Goal: Task Accomplishment & Management: Use online tool/utility

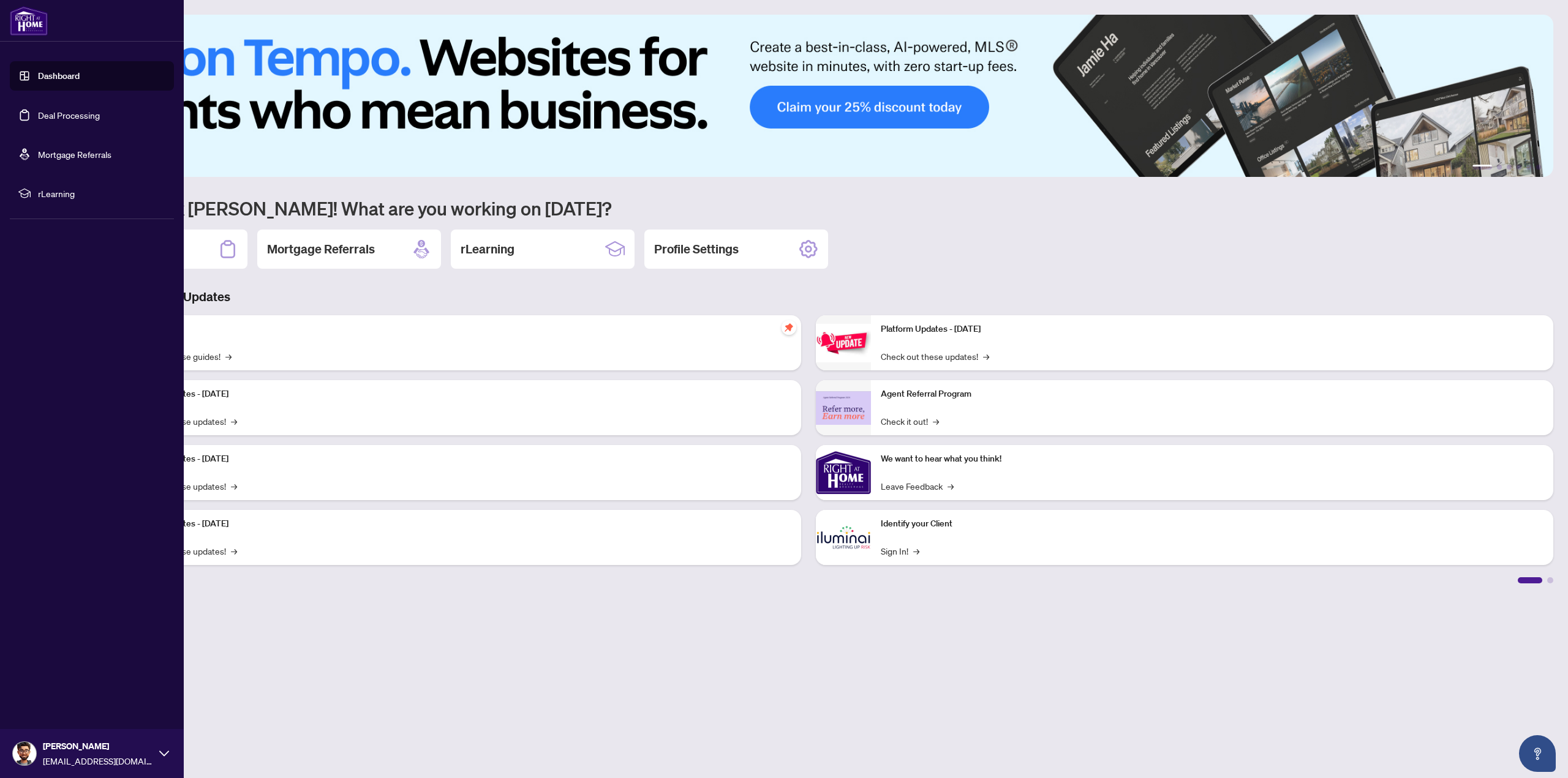
click at [41, 120] on link "Deal Processing" at bounding box center [69, 115] width 62 height 11
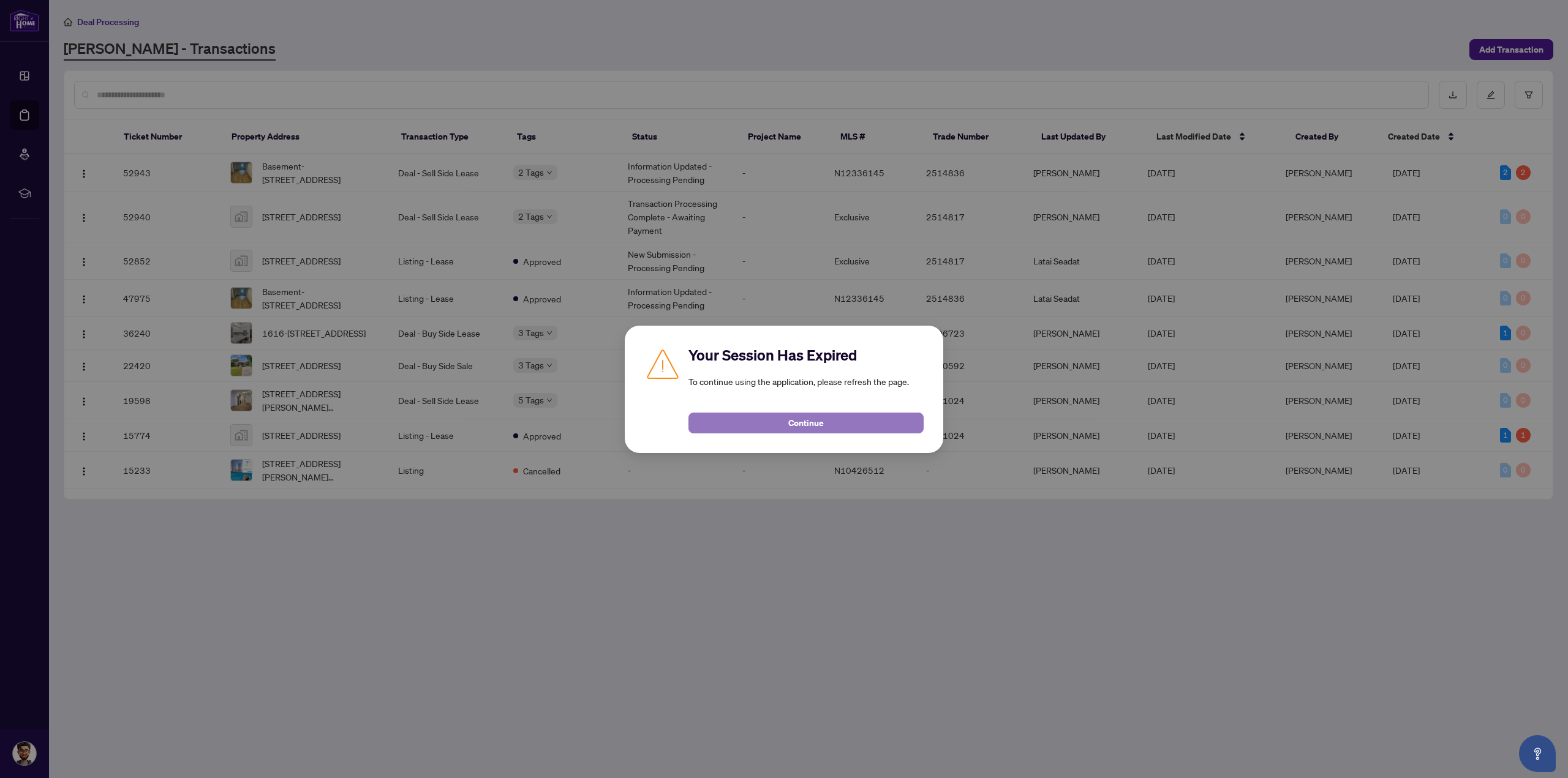
click at [785, 424] on button "Continue" at bounding box center [806, 423] width 235 height 21
